Goal: Find specific page/section: Find specific page/section

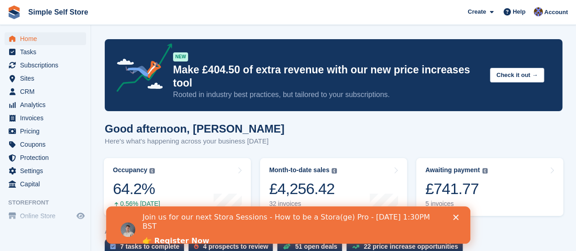
click at [457, 218] on polygon "Close" at bounding box center [454, 216] width 5 height 5
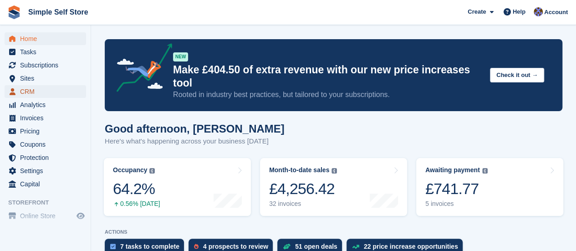
click at [30, 94] on span "CRM" at bounding box center [47, 91] width 55 height 13
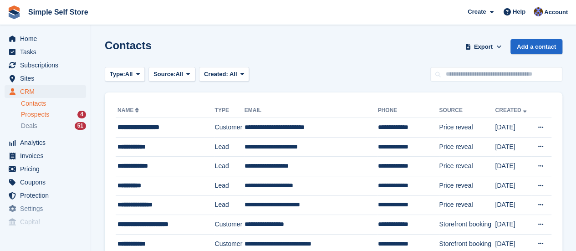
click at [43, 117] on span "Prospects" at bounding box center [35, 114] width 28 height 9
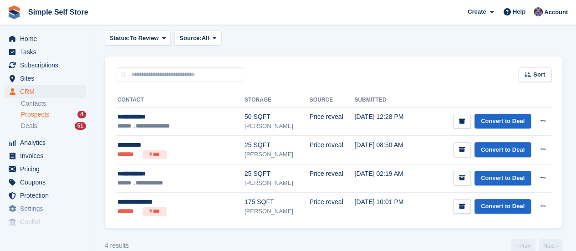
scroll to position [111, 0]
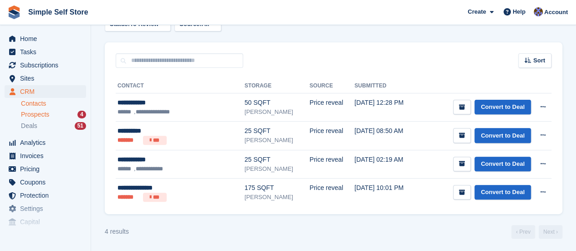
click at [34, 102] on link "Contacts" at bounding box center [53, 103] width 65 height 9
